Goal: Task Accomplishment & Management: Manage account settings

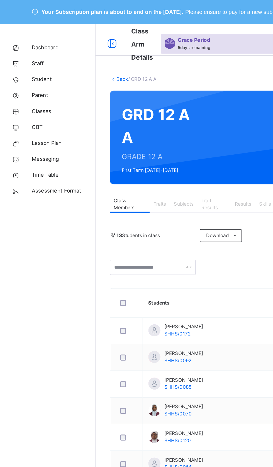
click at [36, 135] on span "Assessment Format" at bounding box center [44, 134] width 45 height 6
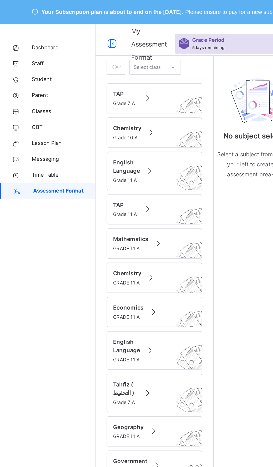
click at [25, 76] on span "Classes" at bounding box center [44, 78] width 45 height 6
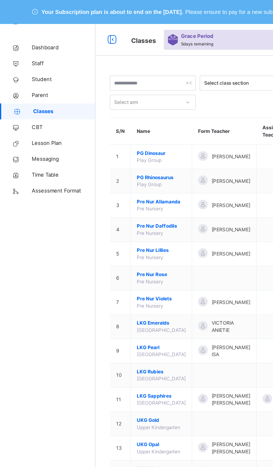
click at [31, 102] on span "Lesson Plan" at bounding box center [44, 100] width 45 height 6
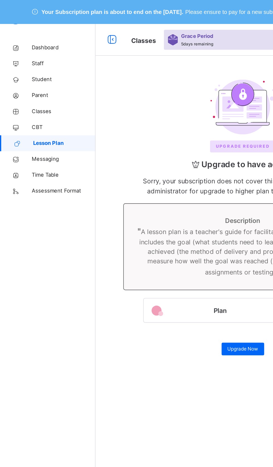
click at [34, 109] on span "Messaging" at bounding box center [44, 112] width 45 height 6
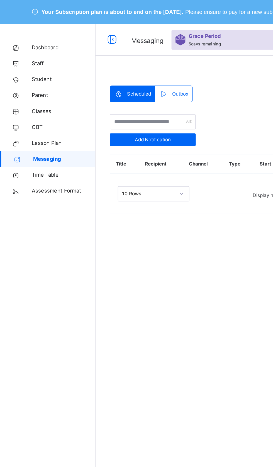
click at [34, 123] on span "Time Table" at bounding box center [44, 123] width 45 height 6
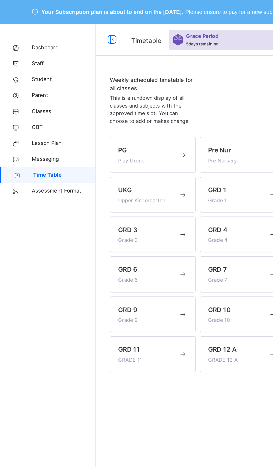
click at [27, 56] on span "Student" at bounding box center [44, 56] width 45 height 6
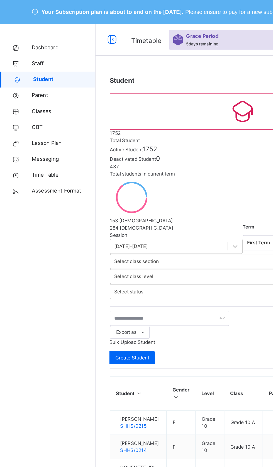
click at [30, 134] on span "Assessment Format" at bounding box center [44, 134] width 45 height 6
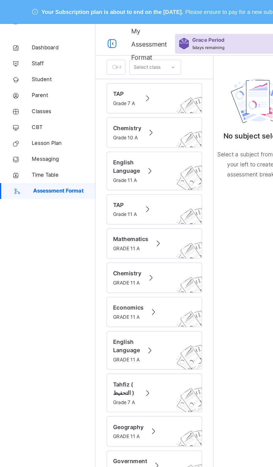
click at [22, 34] on span "Dashboard" at bounding box center [44, 34] width 45 height 6
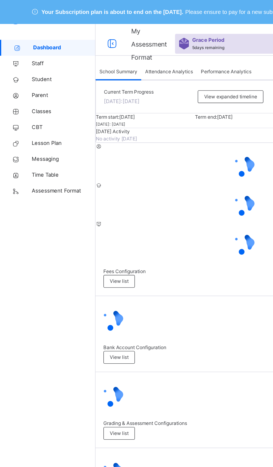
click at [28, 123] on span "Time Table" at bounding box center [44, 123] width 45 height 6
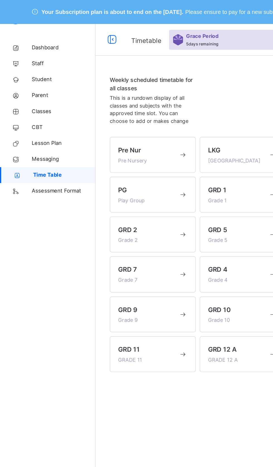
click at [32, 111] on span "Messaging" at bounding box center [44, 112] width 45 height 6
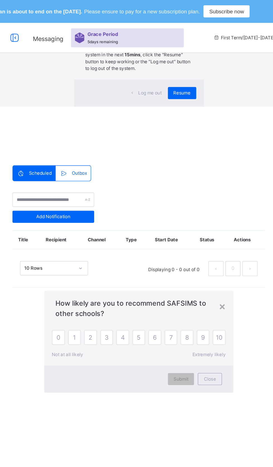
click at [229, 231] on div "×" at bounding box center [231, 225] width 5 height 12
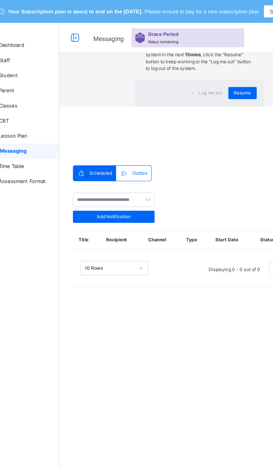
click at [207, 34] on div "×" at bounding box center [209, 28] width 5 height 12
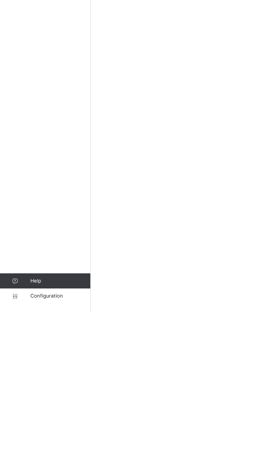
click at [40, 458] on span "Configuration" at bounding box center [44, 456] width 44 height 6
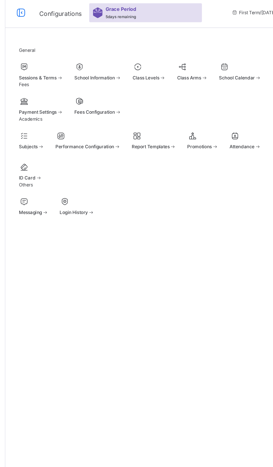
click at [109, 71] on div at bounding box center [93, 68] width 33 height 8
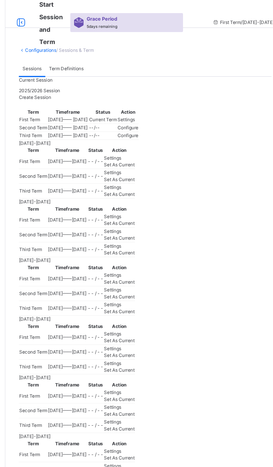
scroll to position [7, 0]
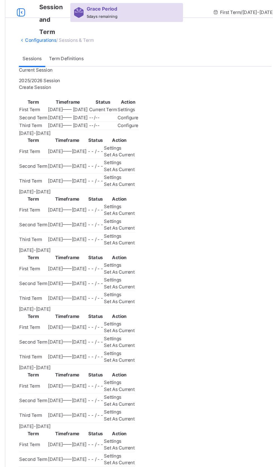
click at [162, 101] on span "Settings" at bounding box center [156, 99] width 13 height 4
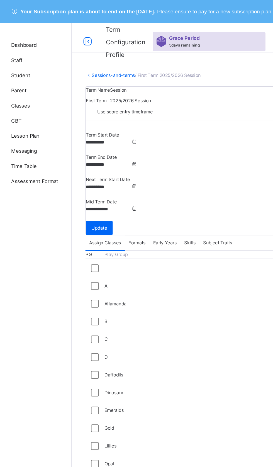
click at [103, 55] on link "Sessions-and-terms" at bounding box center [98, 55] width 32 height 4
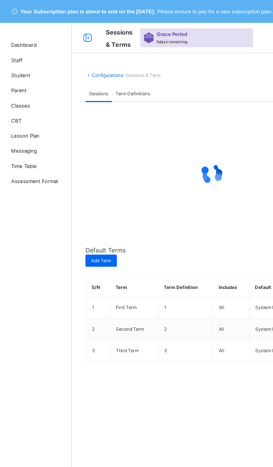
click at [101, 55] on link "Configurations" at bounding box center [93, 55] width 23 height 4
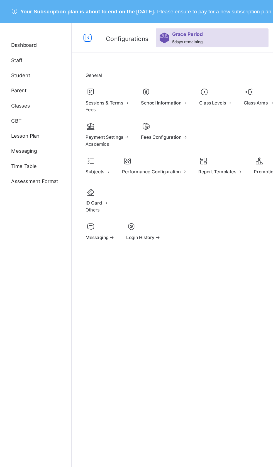
click at [141, 73] on span at bounding box center [135, 72] width 35 height 1
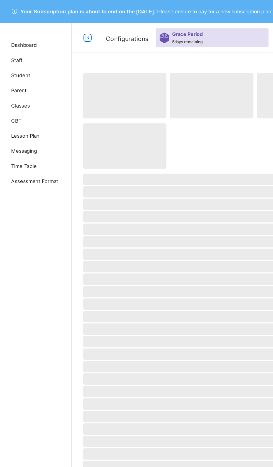
select select "**"
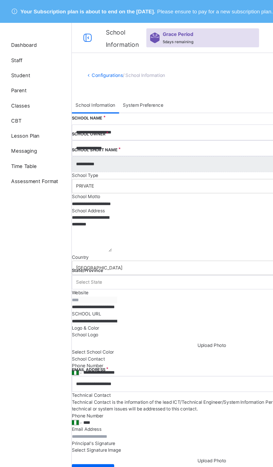
click at [98, 56] on link "Configurations" at bounding box center [93, 55] width 23 height 4
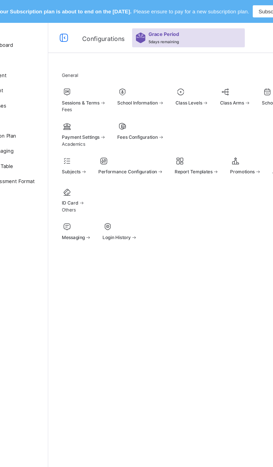
click at [109, 73] on span at bounding box center [93, 72] width 33 height 1
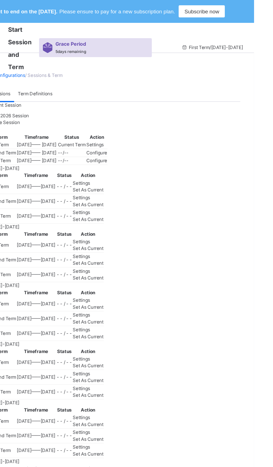
click at [162, 109] on span "Settings" at bounding box center [156, 106] width 13 height 4
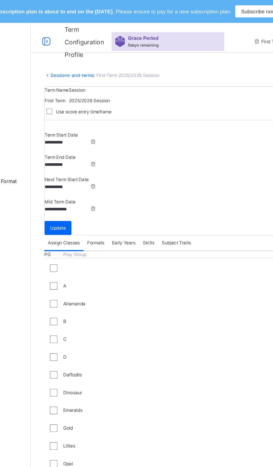
click at [93, 165] on span "Update" at bounding box center [86, 167] width 11 height 5
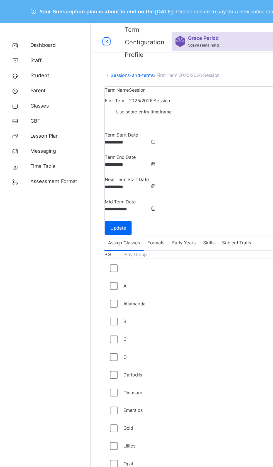
click at [37, 78] on span "Classes" at bounding box center [44, 78] width 45 height 6
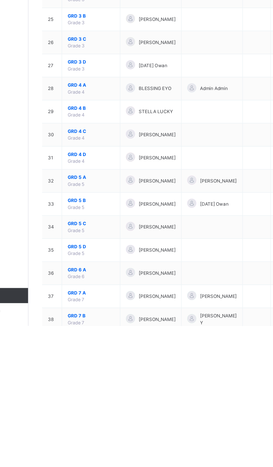
scroll to position [407, 0]
